Goal: Transaction & Acquisition: Purchase product/service

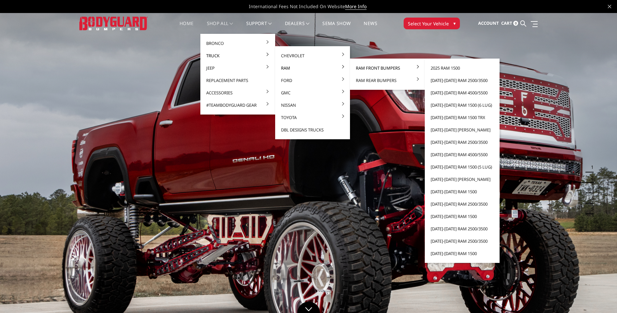
click at [355, 69] on link "Ram Front Bumpers" at bounding box center [388, 68] width 70 height 12
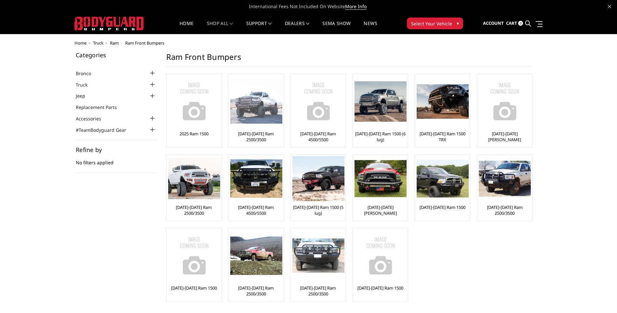
click at [256, 109] on img at bounding box center [256, 101] width 52 height 45
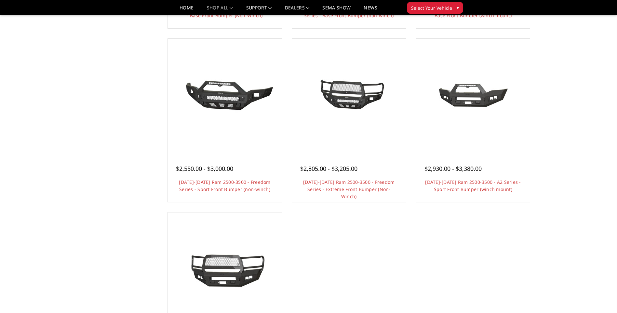
scroll to position [423, 0]
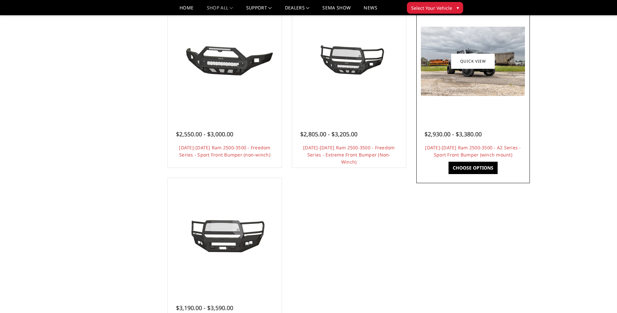
click at [500, 144] on h4 "[DATE]-[DATE] Ram 2500-3500 - A2 Series - Sport Front Bumper (winch mount)" at bounding box center [474, 151] width 98 height 14
click at [497, 148] on link "2019-2025 Ram 2500-3500 - A2 Series - Sport Front Bumper (winch mount)" at bounding box center [473, 150] width 96 height 13
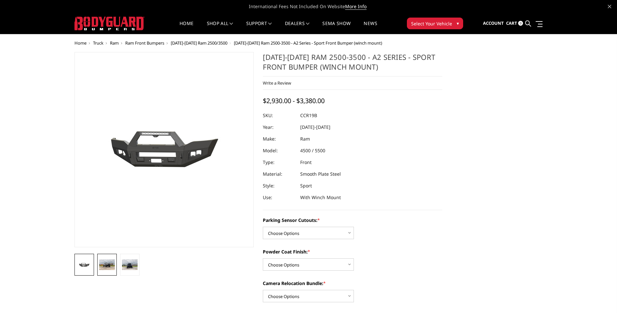
click at [105, 266] on img at bounding box center [107, 264] width 16 height 10
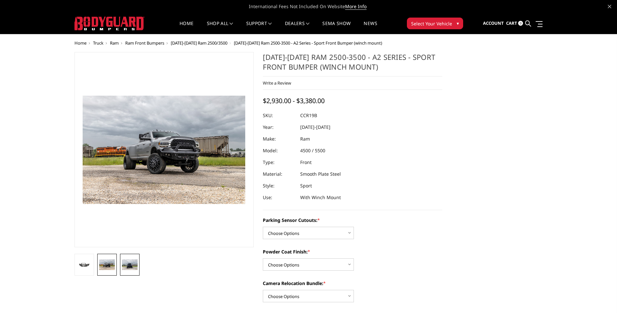
click at [128, 261] on img at bounding box center [130, 264] width 16 height 10
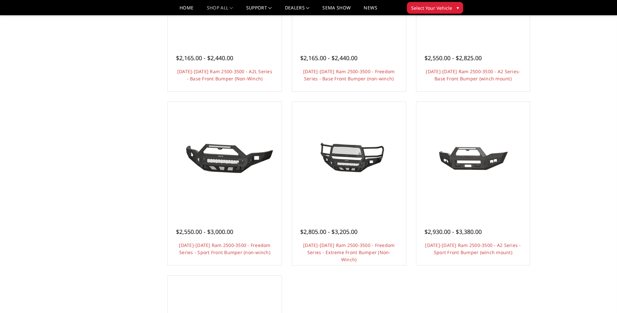
scroll to position [228, 0]
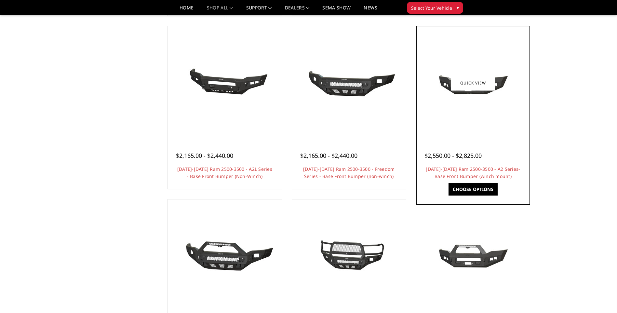
click at [461, 95] on img at bounding box center [473, 83] width 104 height 47
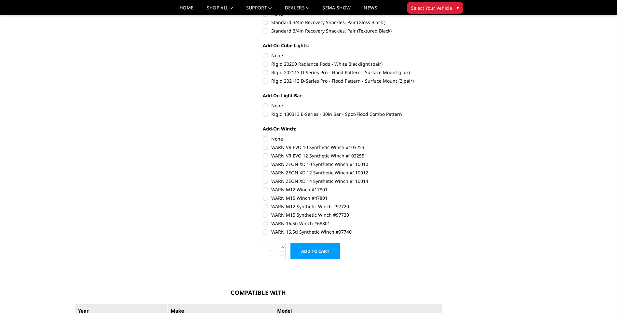
scroll to position [293, 0]
